Goal: Transaction & Acquisition: Download file/media

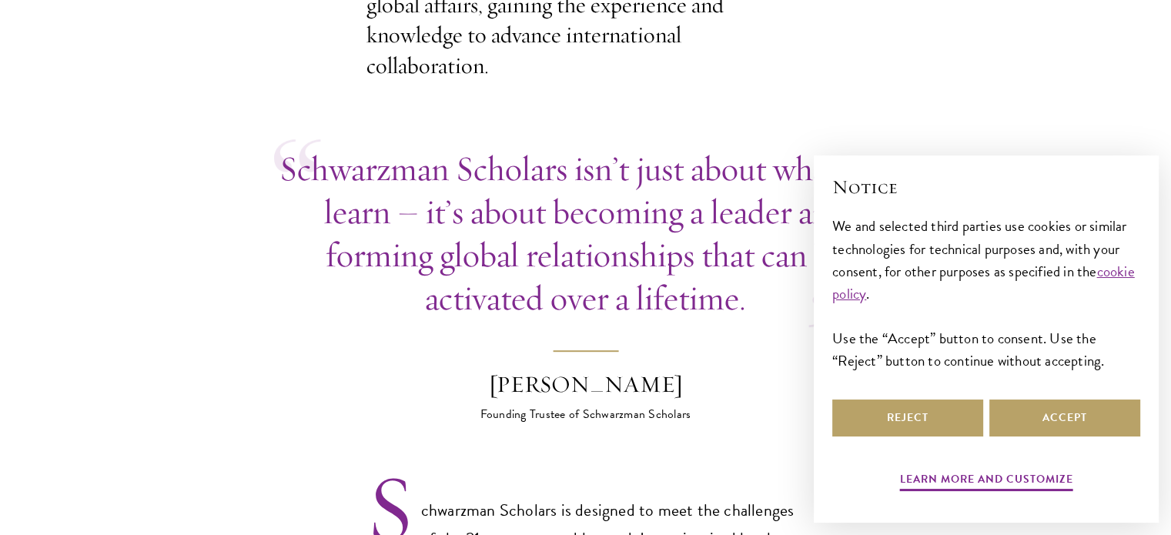
scroll to position [686, 0]
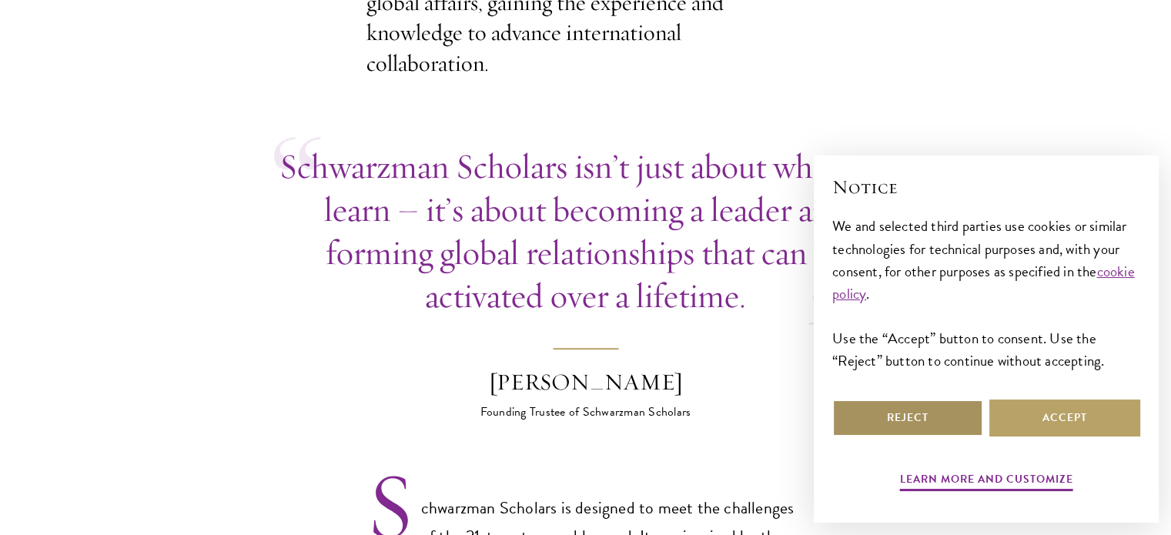
click at [937, 417] on button "Reject" at bounding box center [907, 418] width 151 height 37
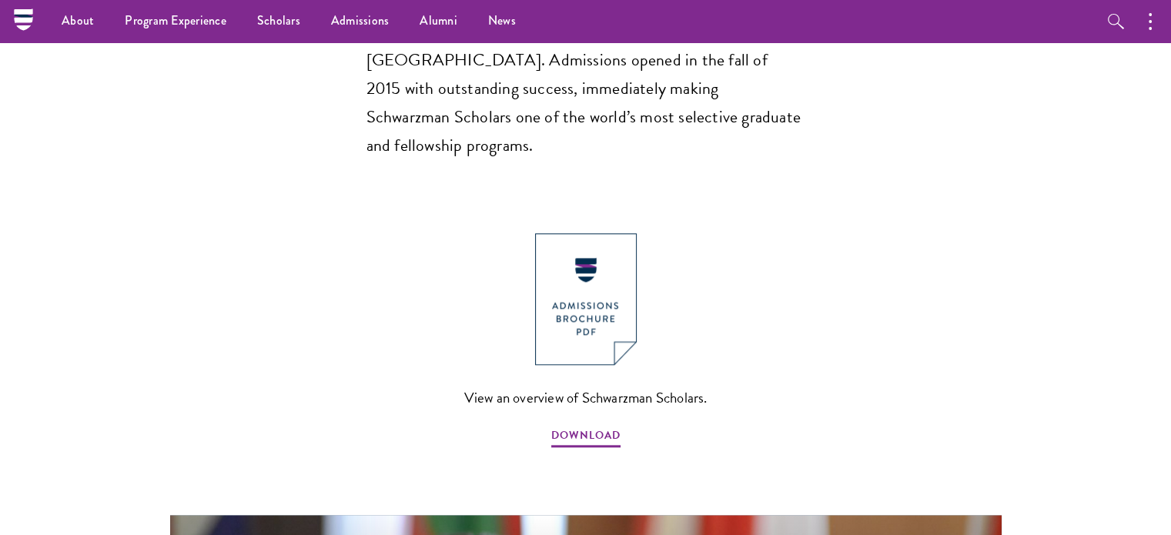
scroll to position [1565, 0]
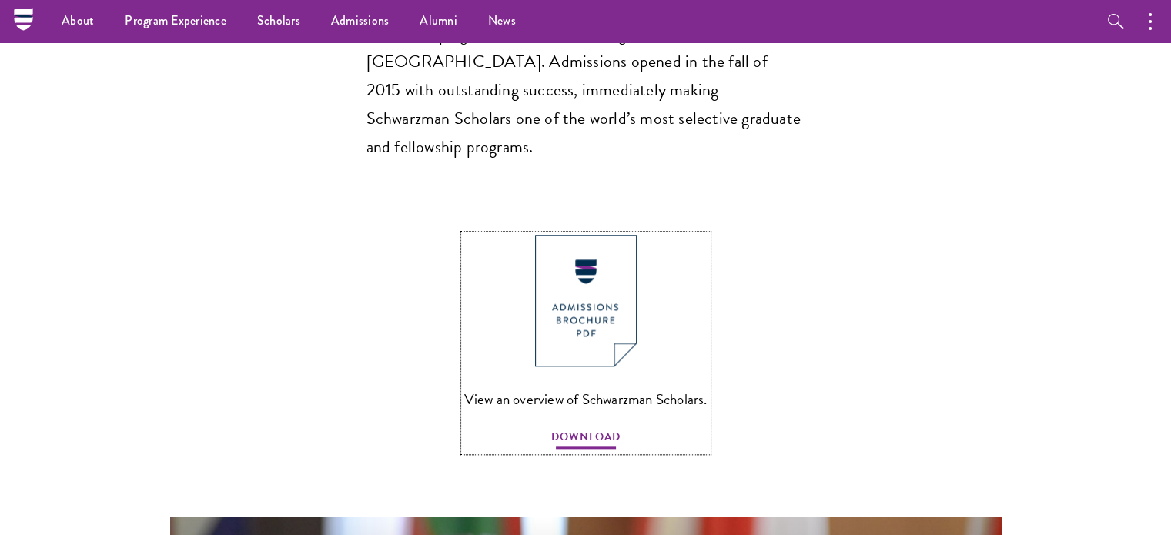
click at [578, 427] on span "DOWNLOAD" at bounding box center [585, 439] width 69 height 24
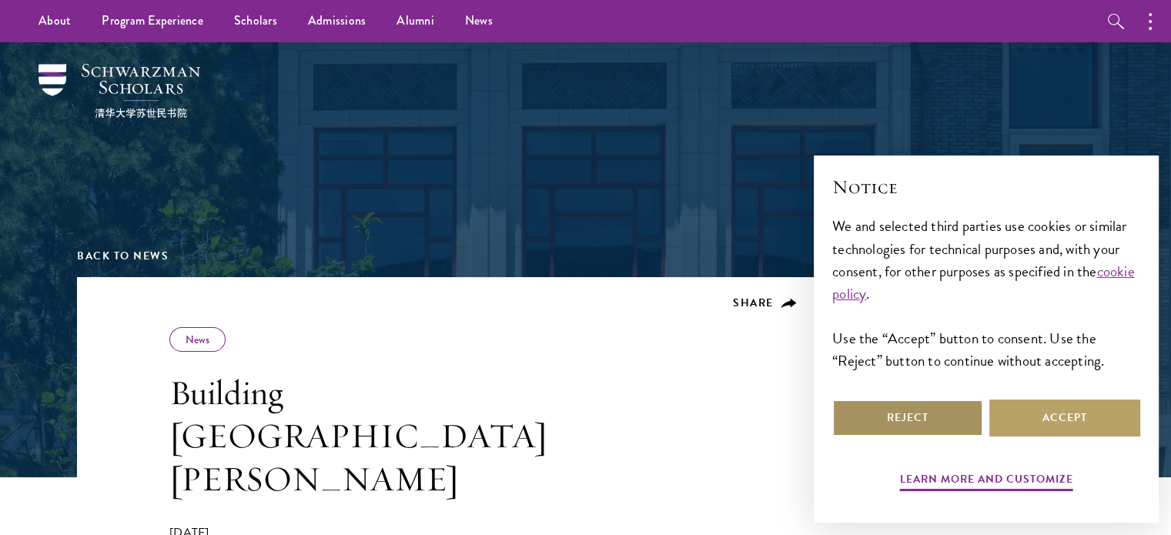
click at [902, 425] on button "Reject" at bounding box center [907, 418] width 151 height 37
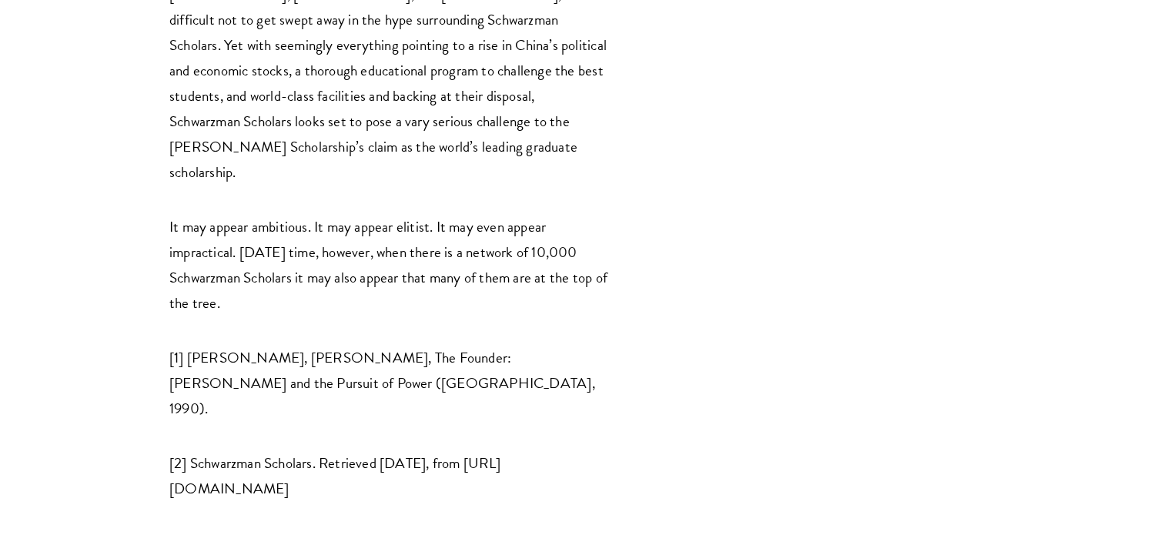
scroll to position [3607, 0]
